Goal: Task Accomplishment & Management: Manage account settings

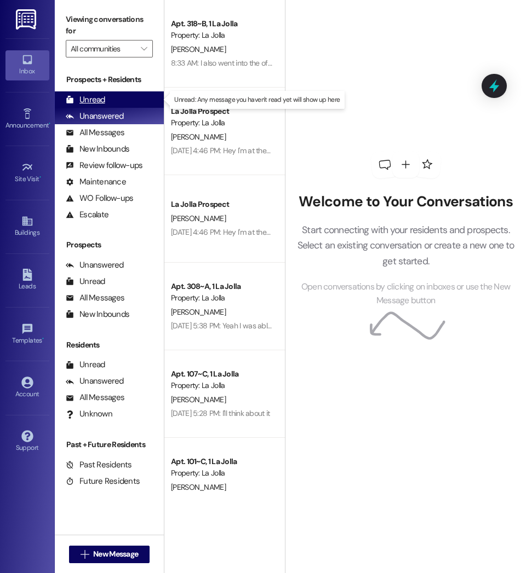
click at [125, 97] on div "Unread (0)" at bounding box center [109, 99] width 109 height 16
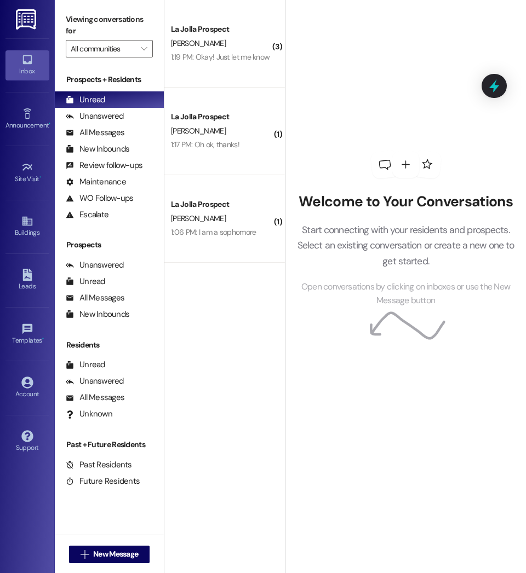
click at [23, 368] on div "Account Go to Account" at bounding box center [27, 388] width 44 height 54
click at [27, 393] on div "Account" at bounding box center [27, 394] width 55 height 11
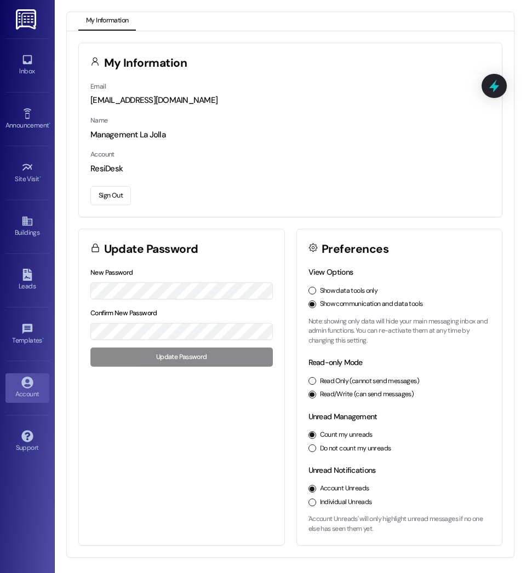
click at [113, 197] on button "Sign Out" at bounding box center [110, 195] width 41 height 19
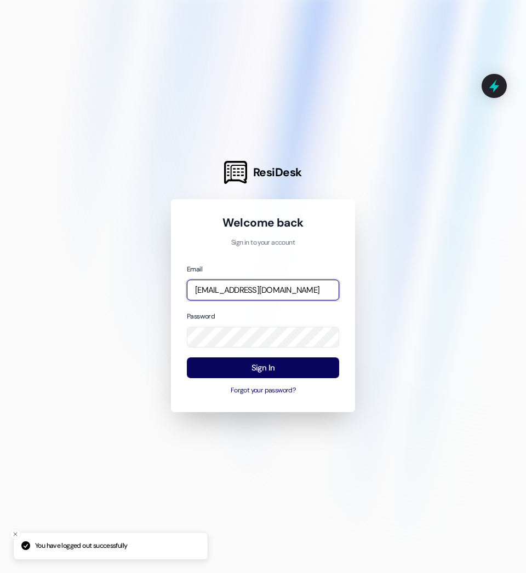
click at [247, 295] on input "[EMAIL_ADDRESS][DOMAIN_NAME]" at bounding box center [263, 290] width 152 height 21
type input "[EMAIL_ADDRESS][DOMAIN_NAME]"
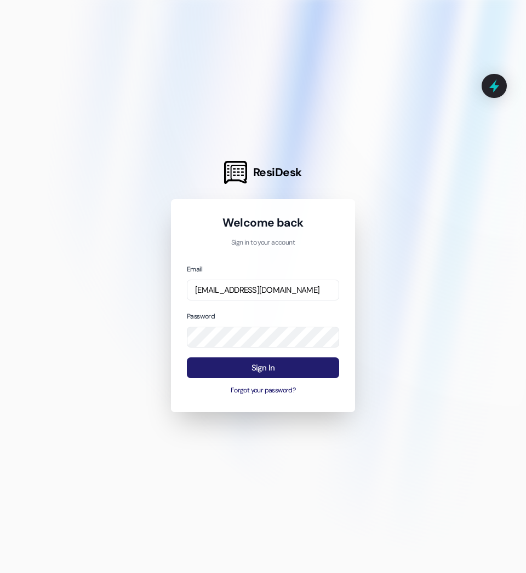
click at [274, 367] on button "Sign In" at bounding box center [263, 368] width 152 height 21
